Goal: Information Seeking & Learning: Find specific fact

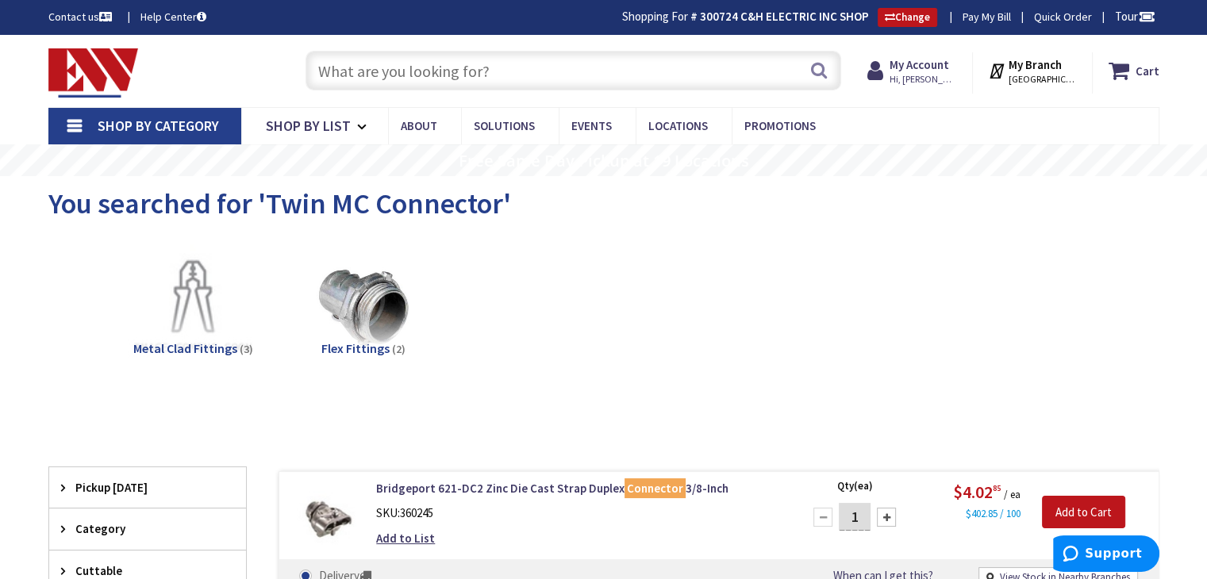
click at [455, 70] on input "text" at bounding box center [573, 71] width 536 height 40
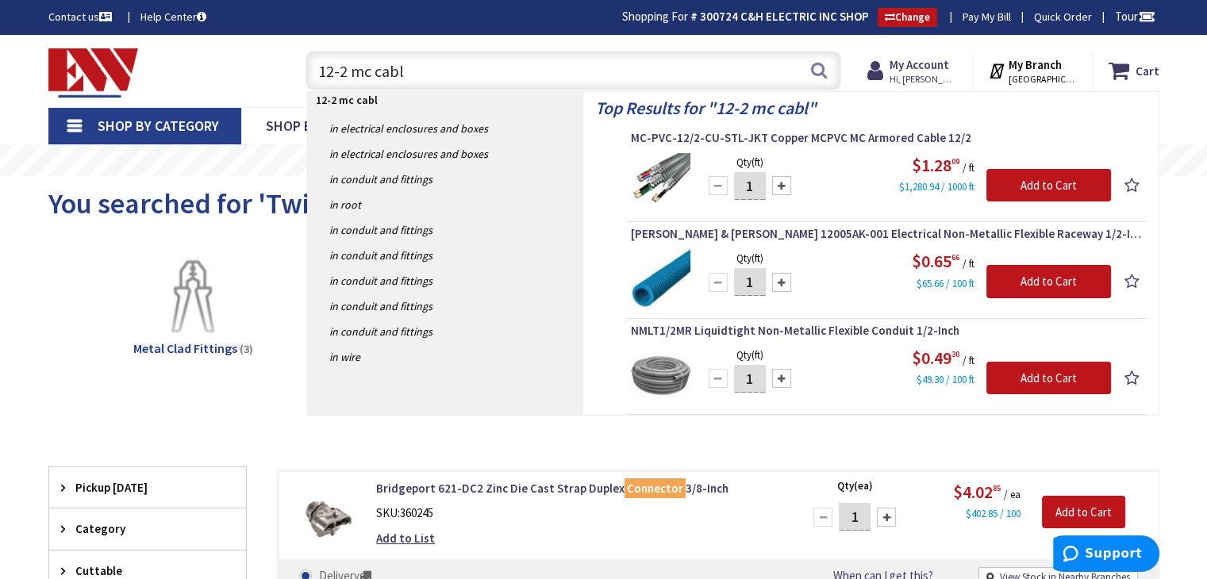
type input "12-2 mc cable"
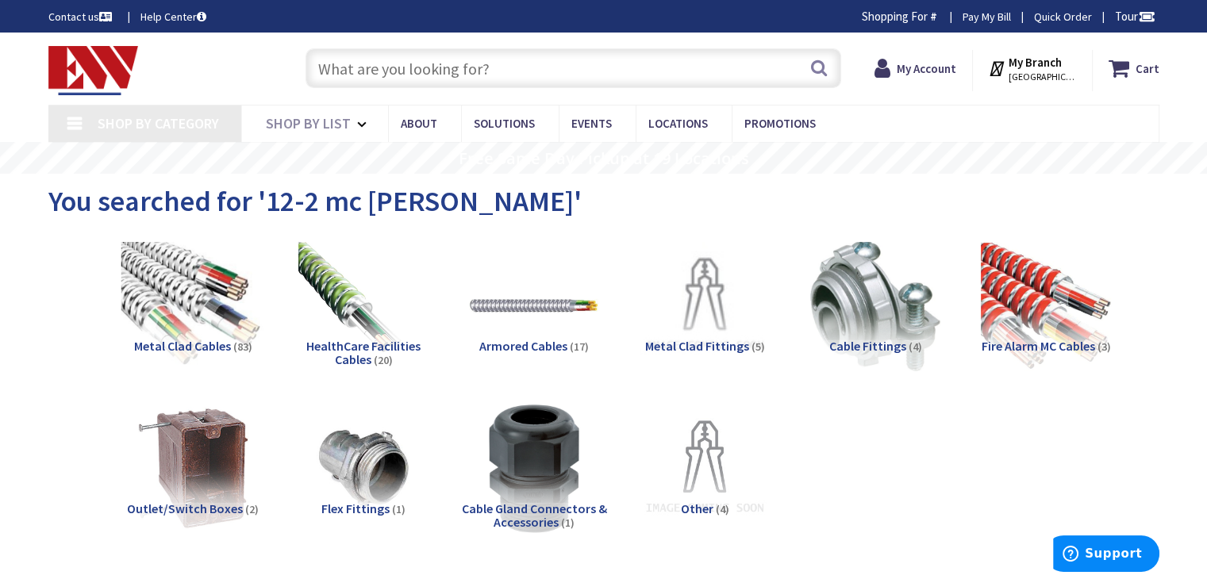
click at [159, 277] on img at bounding box center [193, 306] width 144 height 144
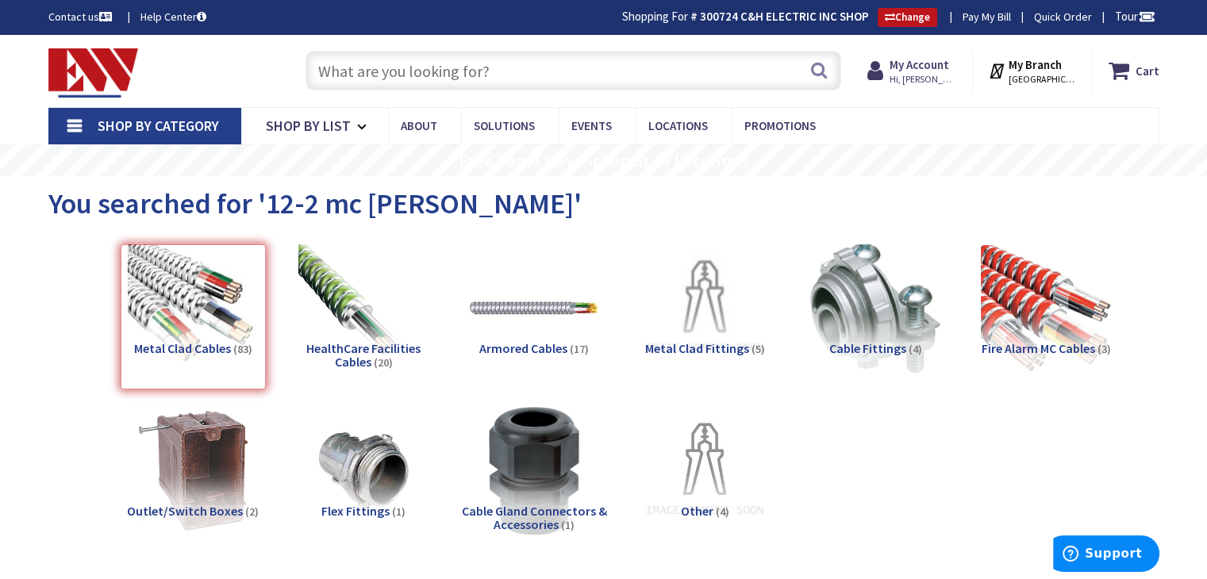
click at [434, 64] on input "text" at bounding box center [573, 71] width 536 height 40
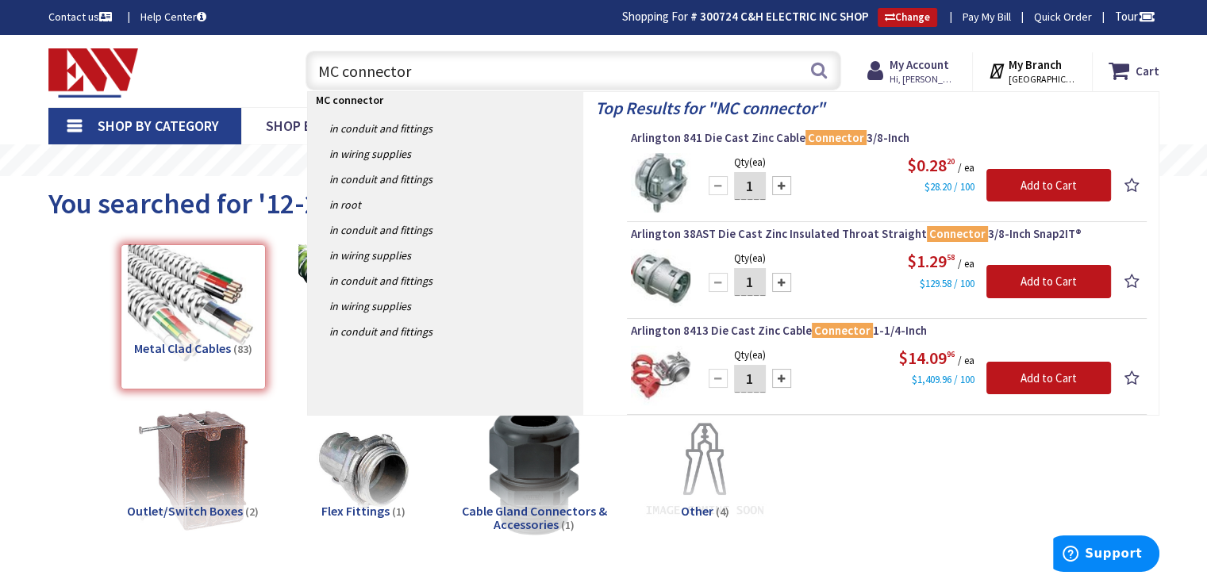
drag, startPoint x: 460, startPoint y: 72, endPoint x: 270, endPoint y: 69, distance: 190.4
click at [270, 69] on div "Toggle Nav MC connector MC connector Search Cart My Cart Close" at bounding box center [603, 70] width 1135 height 53
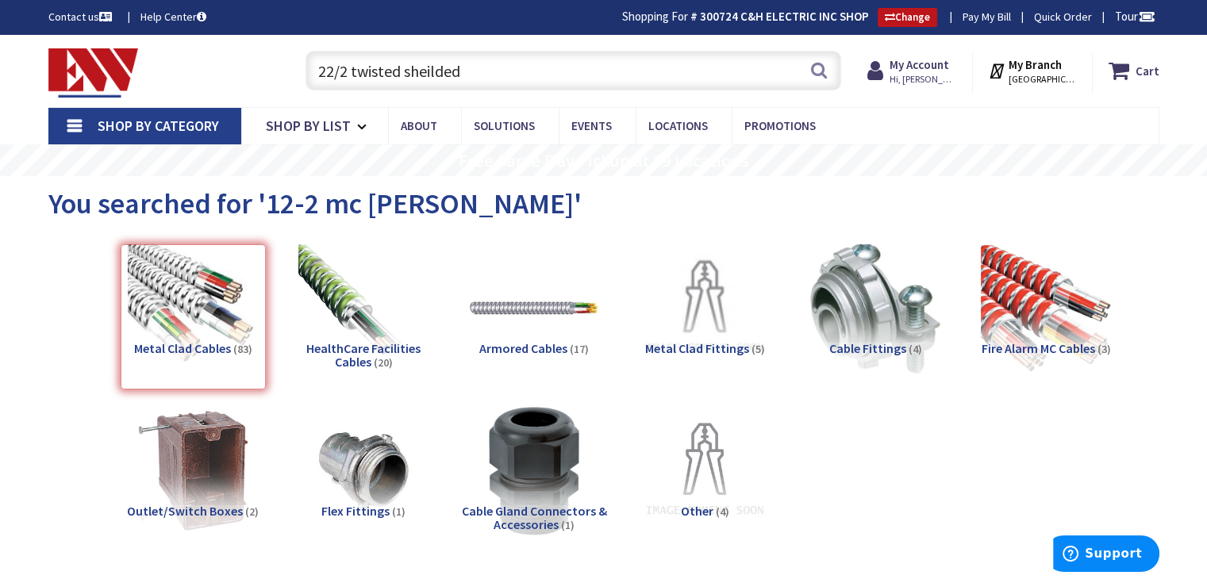
type input "22/2 twisted sheilded"
click at [517, 74] on input "22/2 twisted sheilded" at bounding box center [573, 71] width 536 height 40
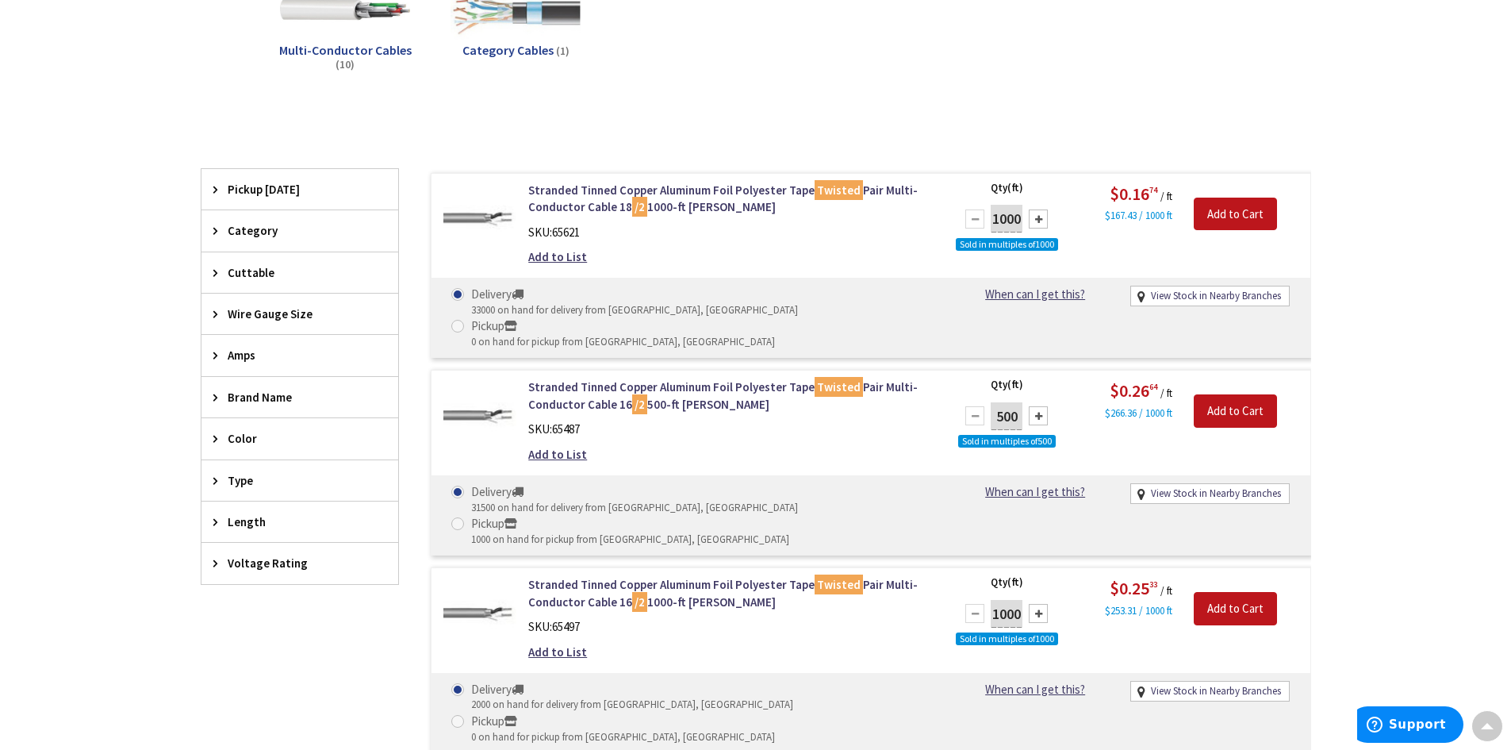
scroll to position [298, 0]
